Goal: Task Accomplishment & Management: Manage account settings

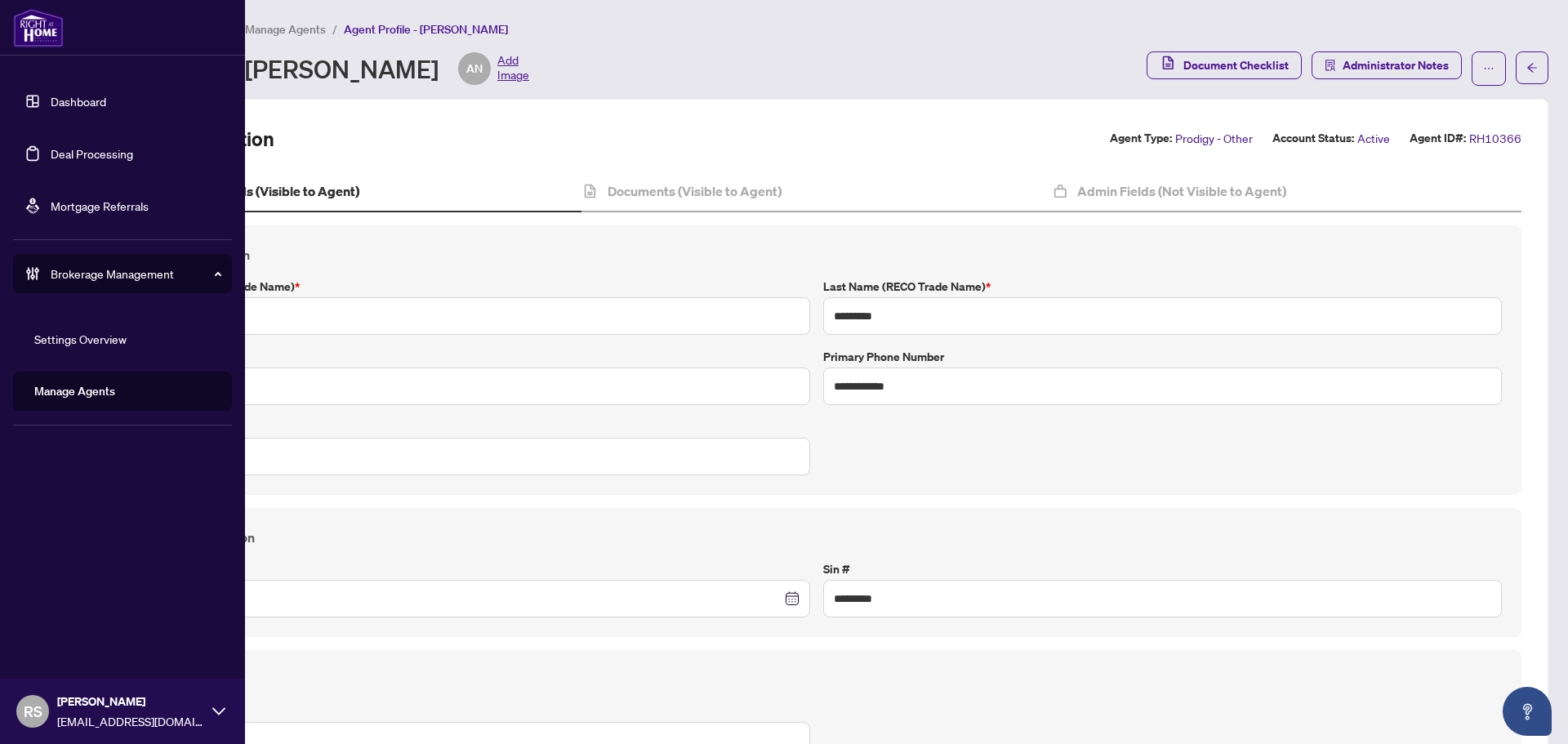
click at [64, 103] on link "Dashboard" at bounding box center [78, 100] width 55 height 14
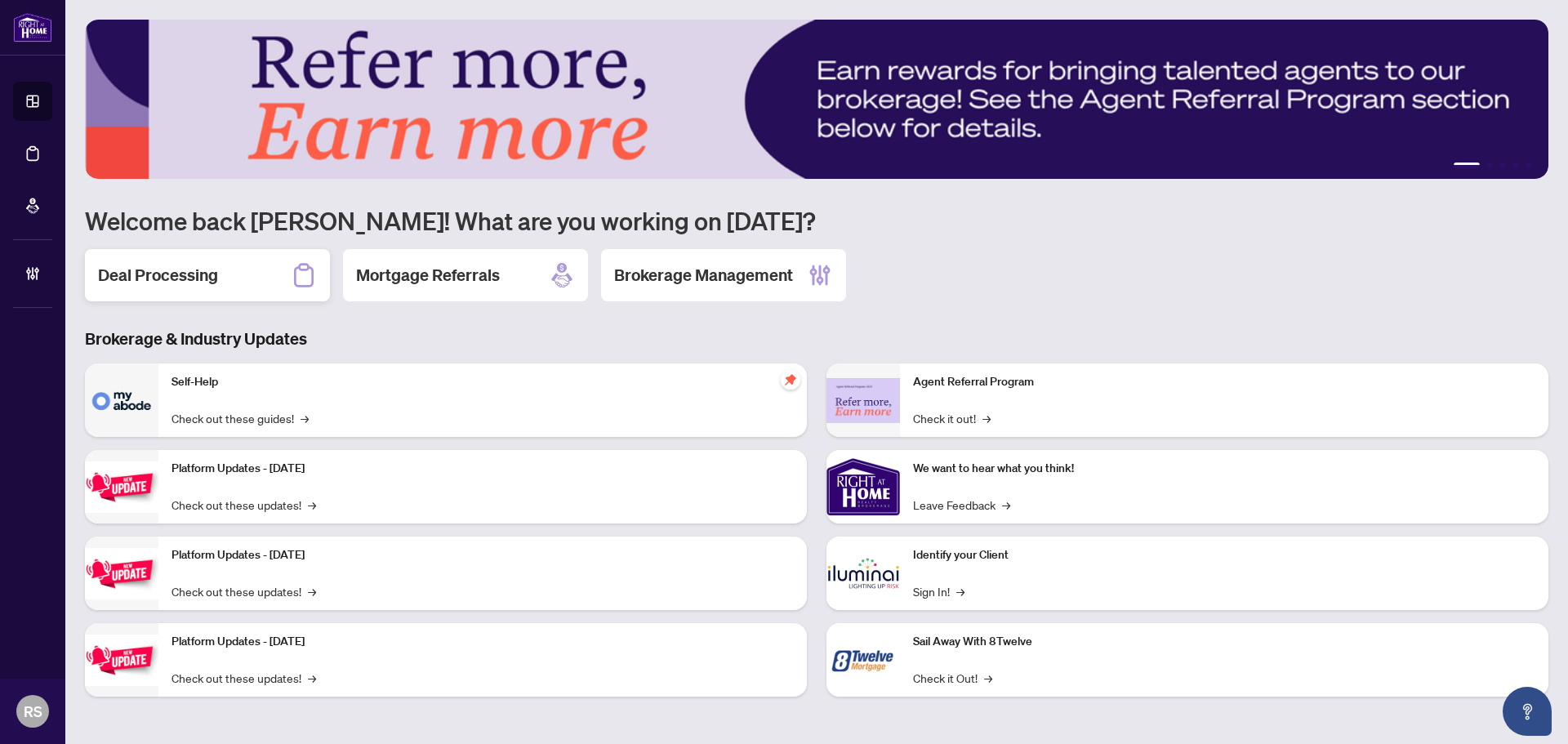
click at [173, 280] on h2 "Deal Processing" at bounding box center [158, 276] width 120 height 23
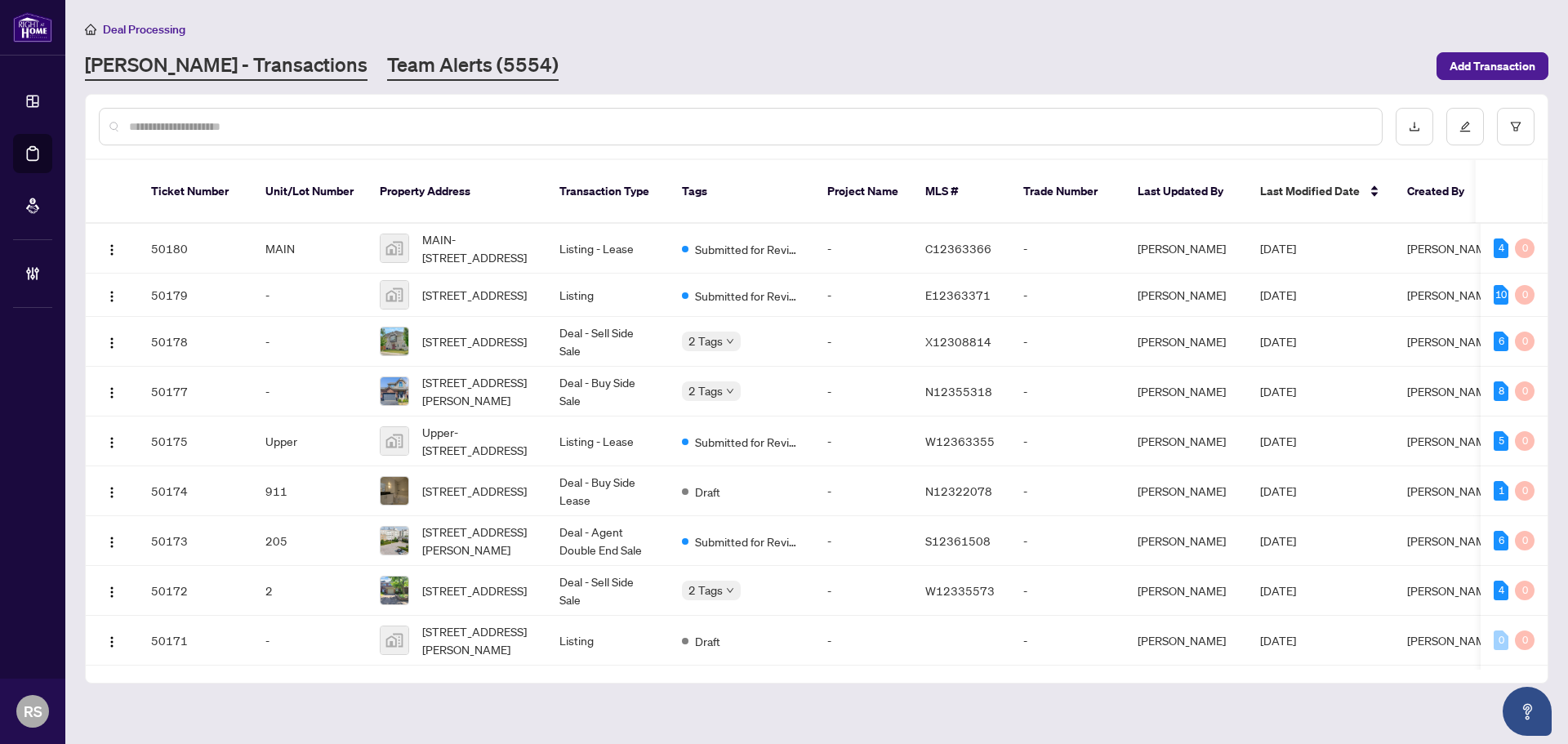
click at [387, 61] on link "Team Alerts (5554)" at bounding box center [473, 66] width 172 height 30
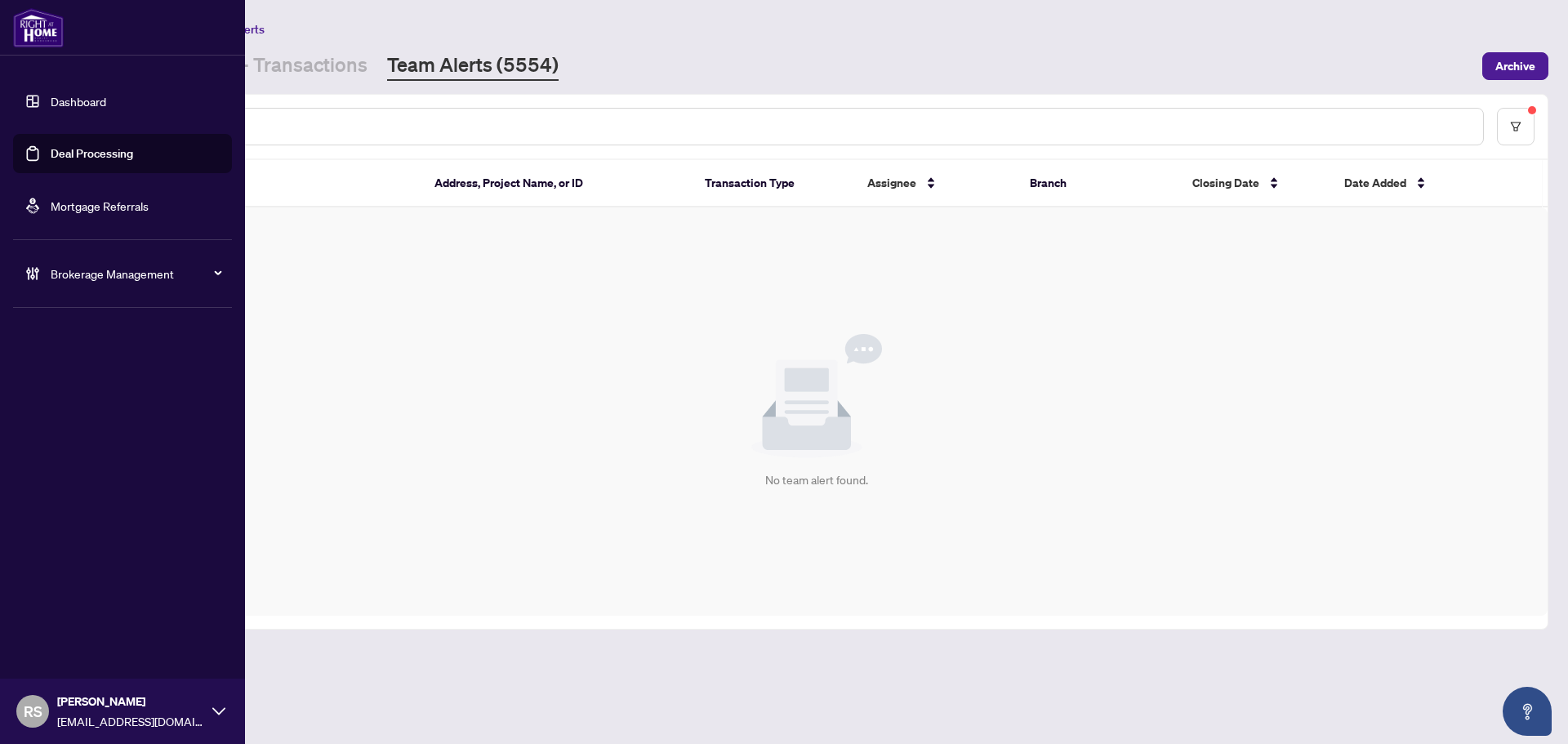
click at [31, 710] on span "RS" at bounding box center [33, 712] width 19 height 23
click at [77, 651] on span "Logout" at bounding box center [66, 648] width 37 height 26
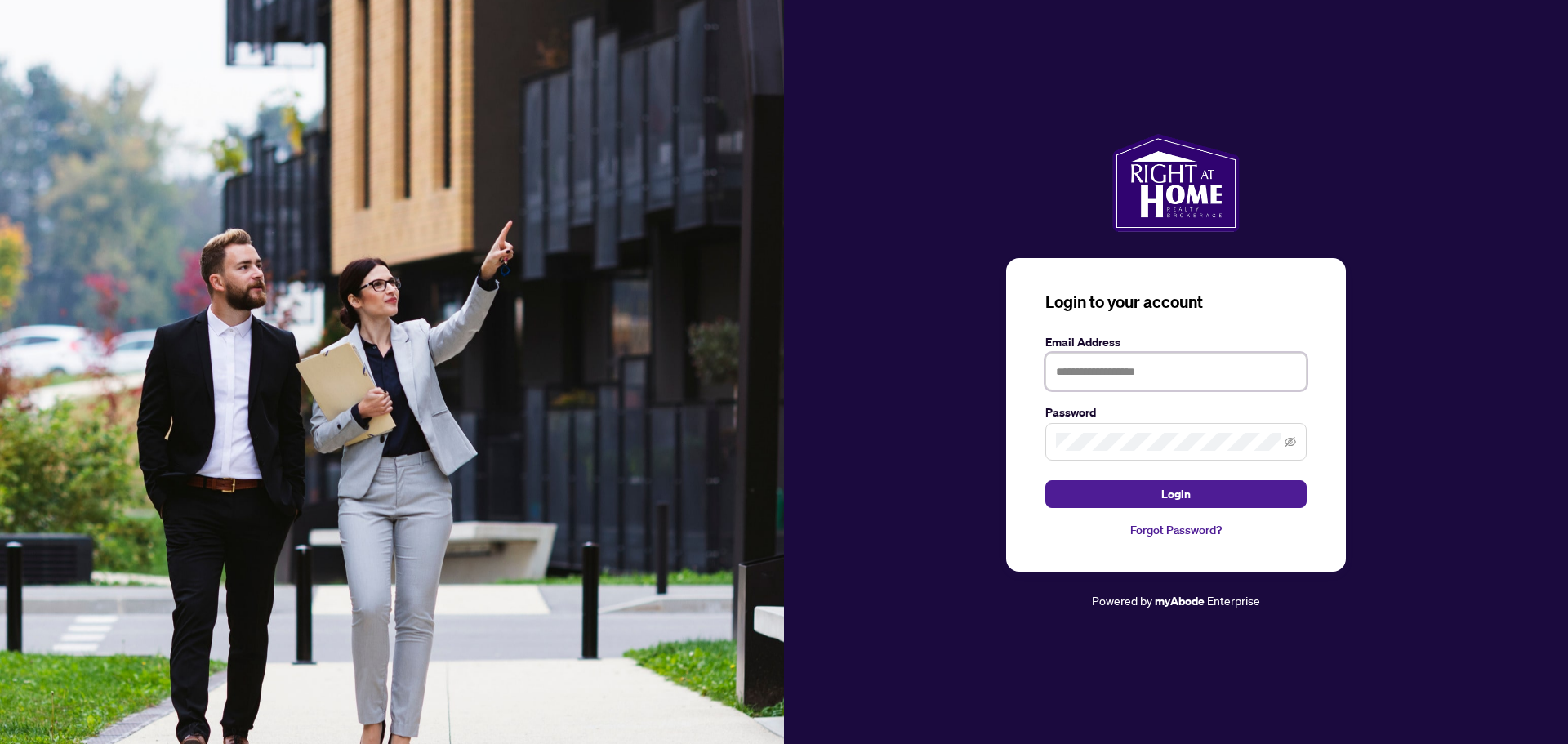
type input "**********"
